Goal: Task Accomplishment & Management: Complete application form

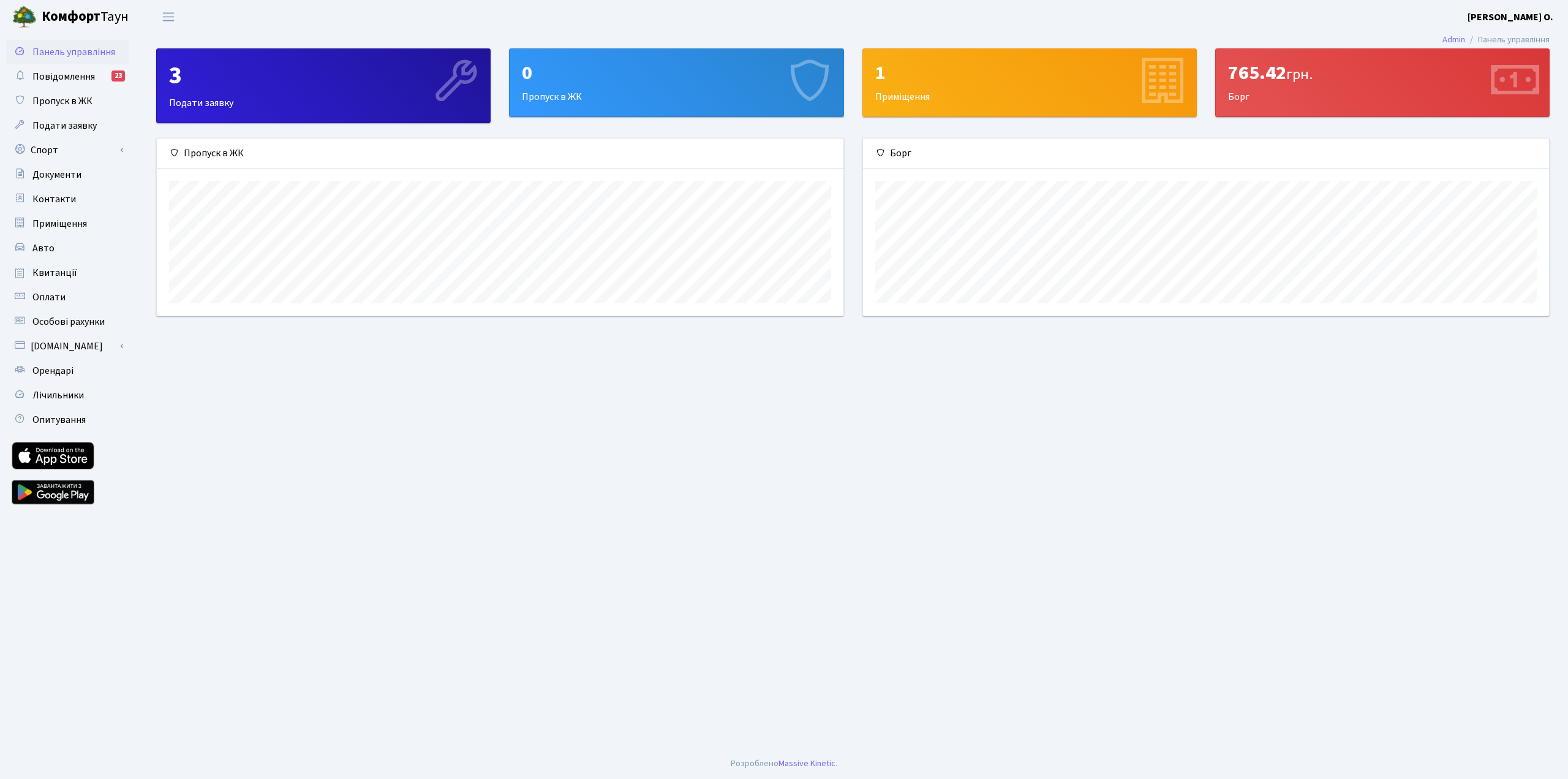
scroll to position [177, 686]
click at [72, 100] on span "Пропуск в ЖК" at bounding box center [63, 100] width 60 height 13
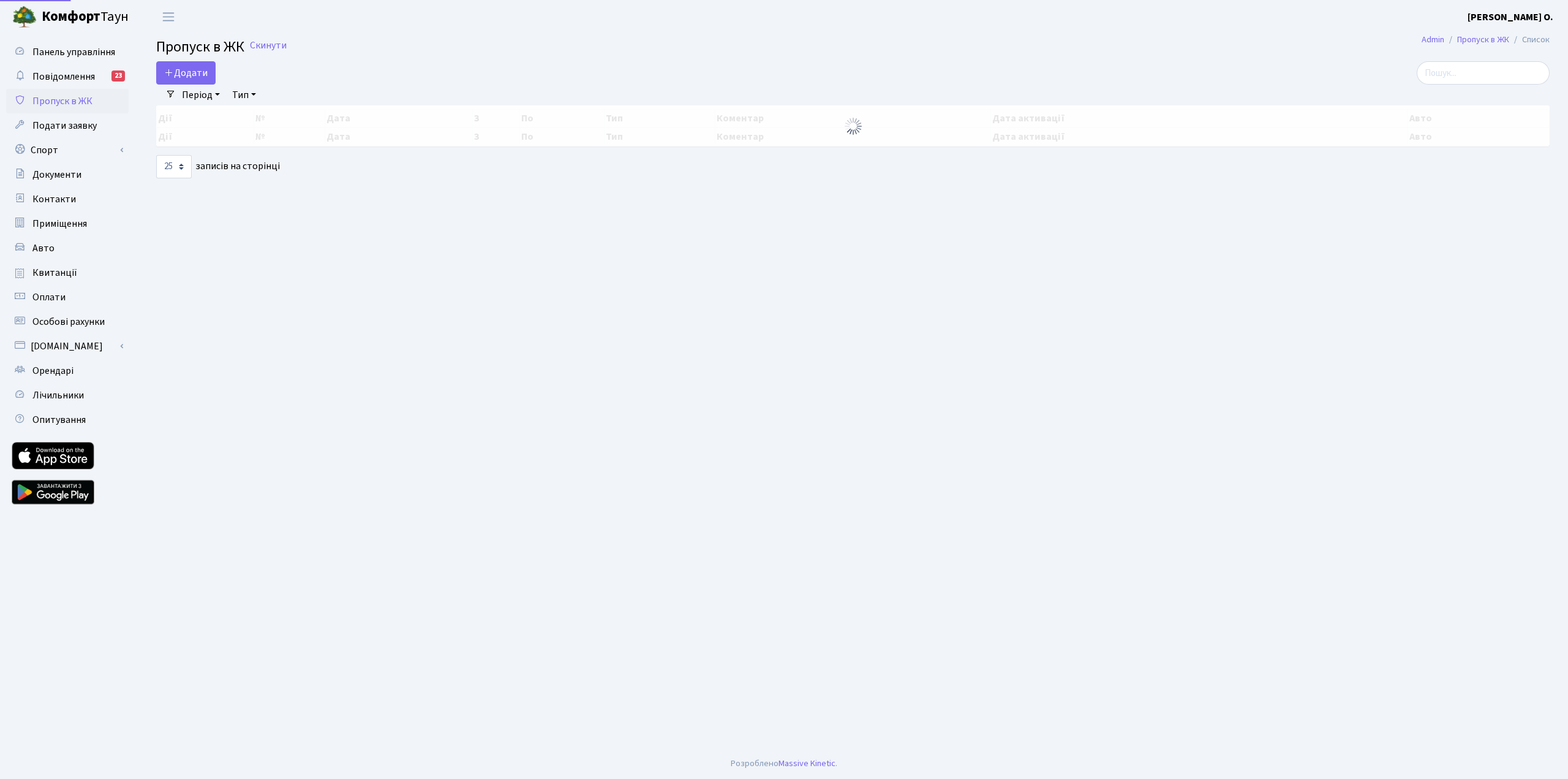
select select "25"
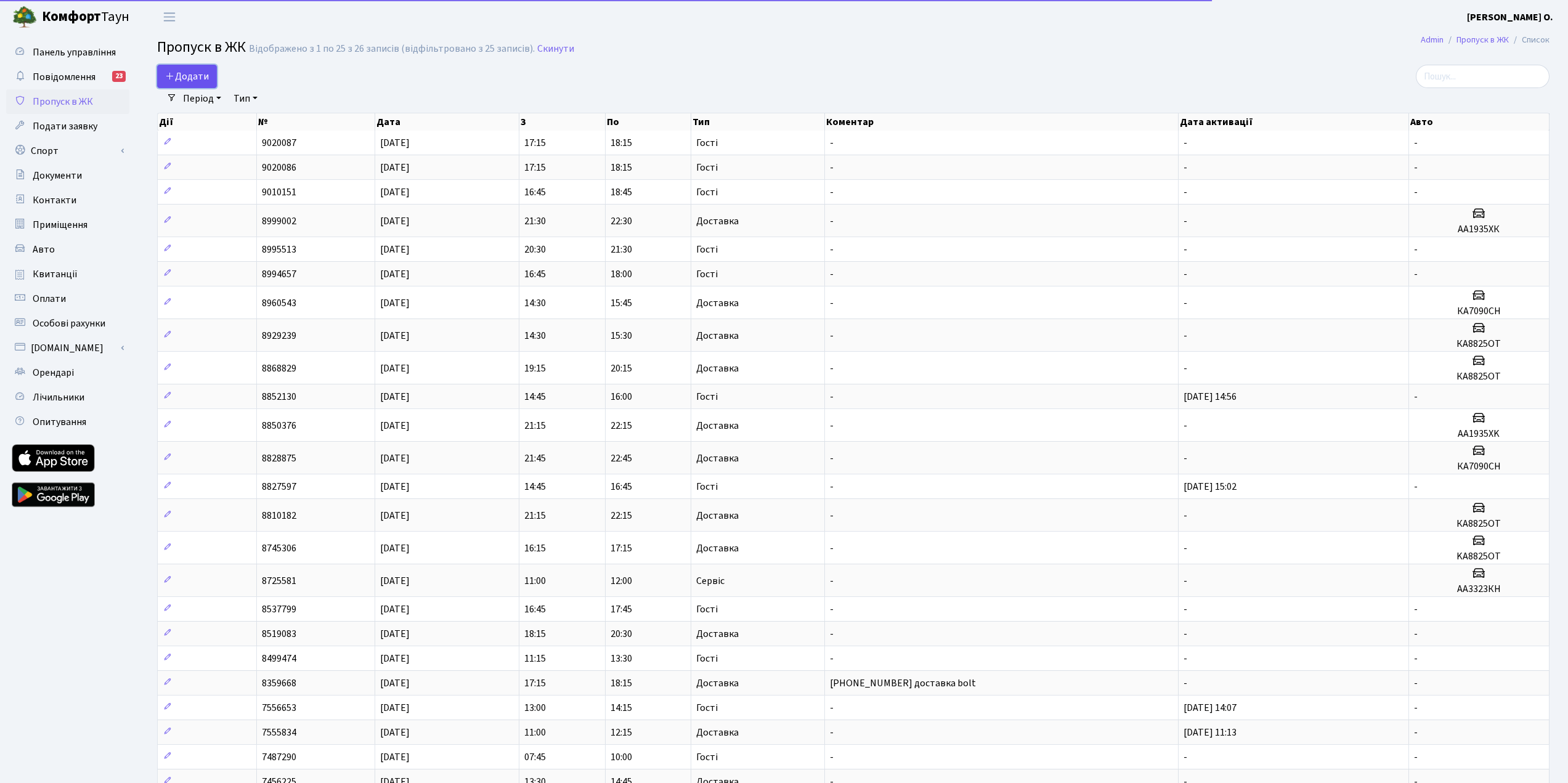
click at [205, 75] on span "Додати" at bounding box center [187, 76] width 44 height 14
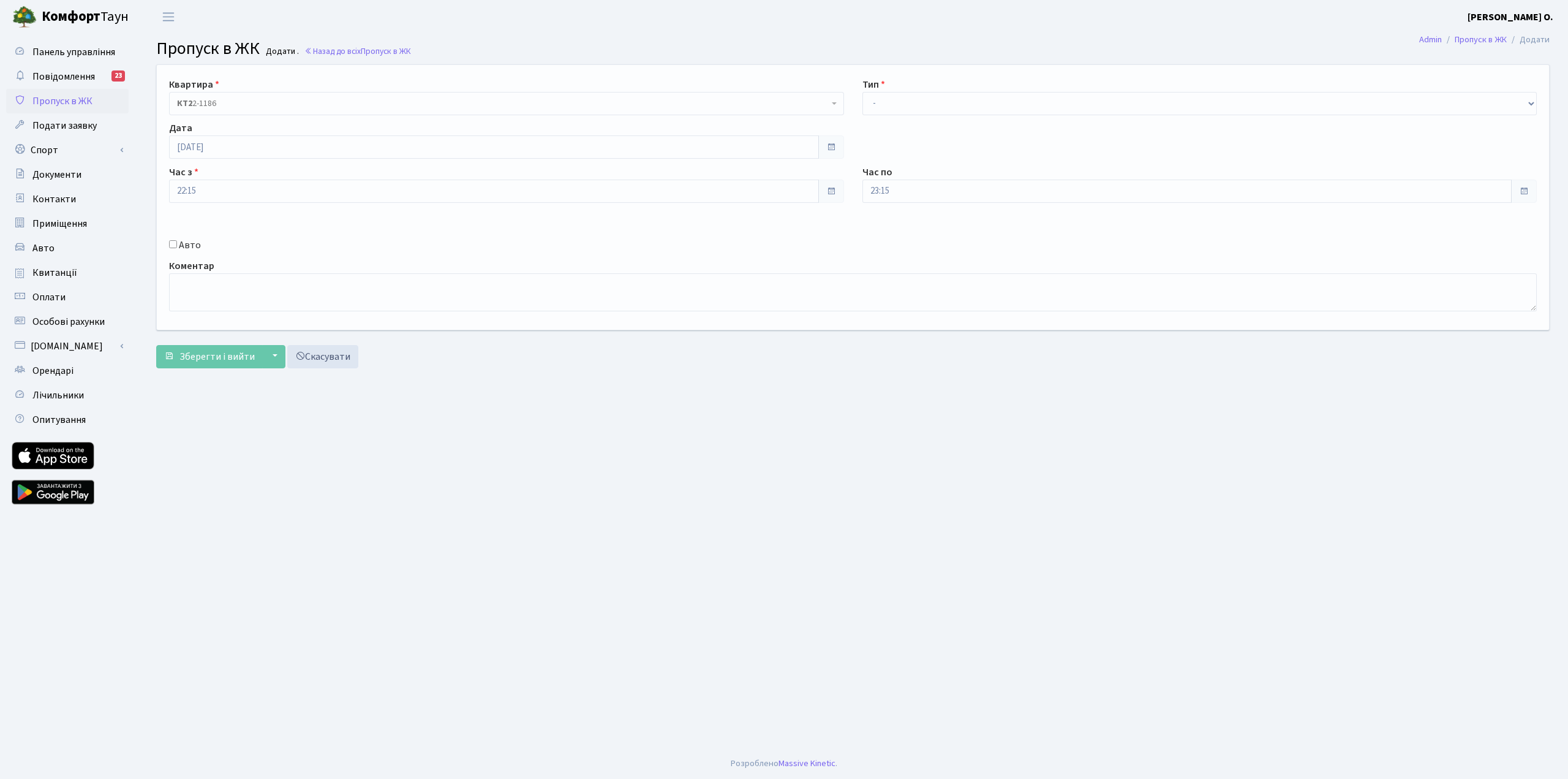
click at [174, 246] on input "Авто" at bounding box center [173, 244] width 8 height 8
checkbox input "true"
click at [940, 106] on select "- Доставка Таксі Гості Сервіс" at bounding box center [1200, 104] width 675 height 23
select select "1"
click at [862, 92] on select "- Доставка Таксі Гості Сервіс" at bounding box center [1200, 104] width 675 height 23
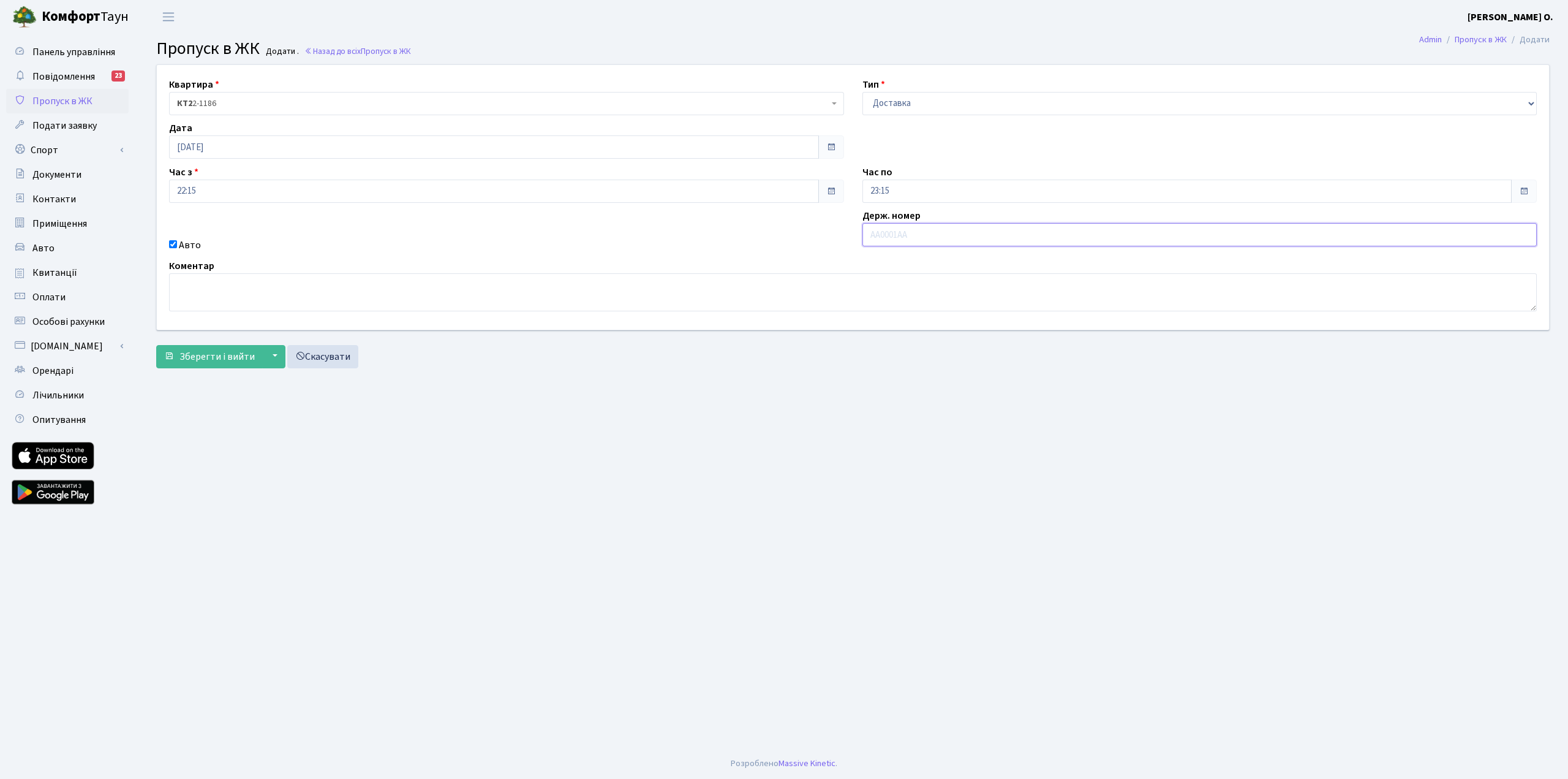
click at [898, 232] on input "text" at bounding box center [1200, 234] width 675 height 23
type input "AA1935XK"
click at [191, 356] on span "Зберегти і вийти" at bounding box center [217, 357] width 75 height 13
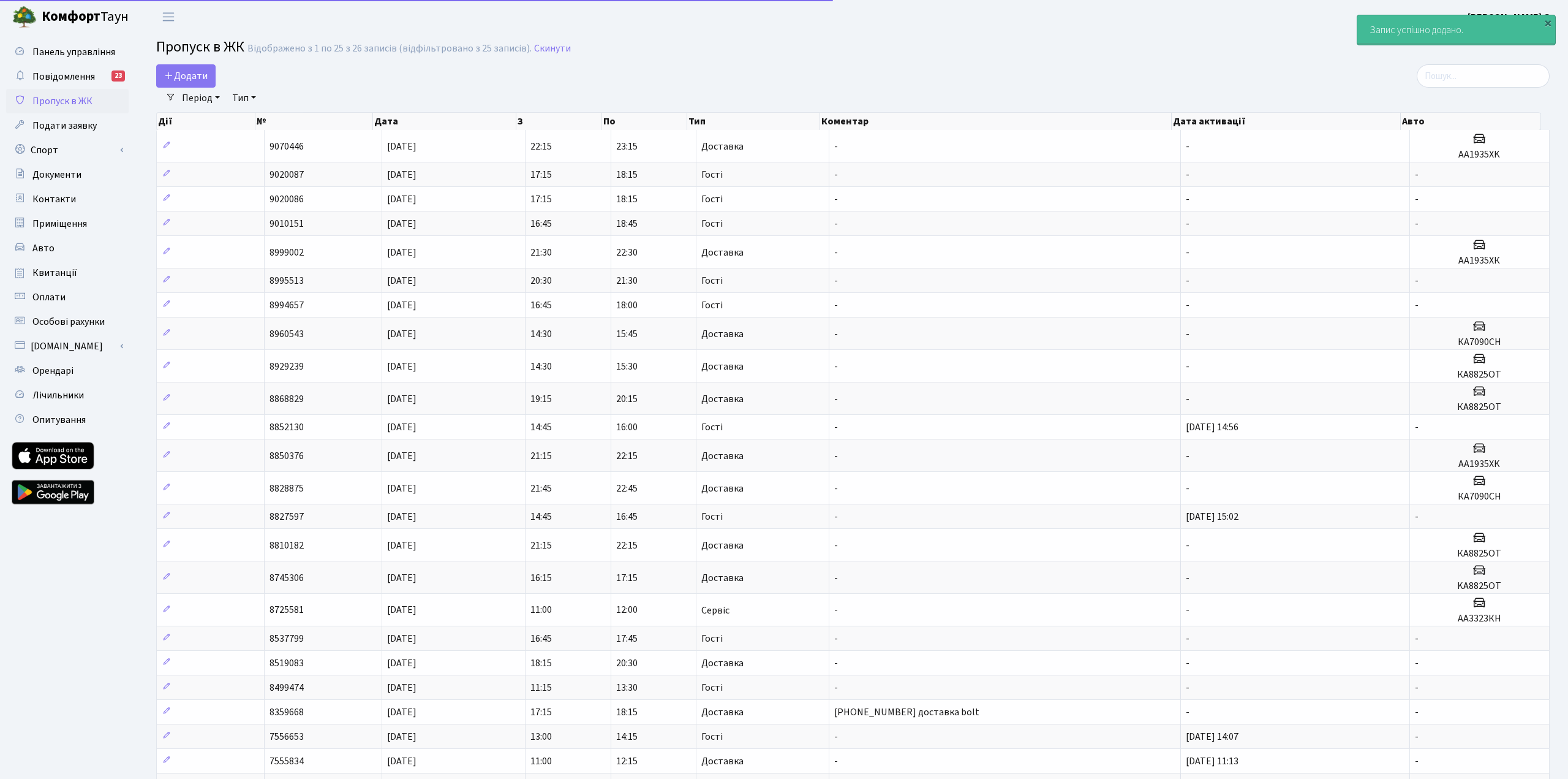
select select "25"
